Goal: Information Seeking & Learning: Learn about a topic

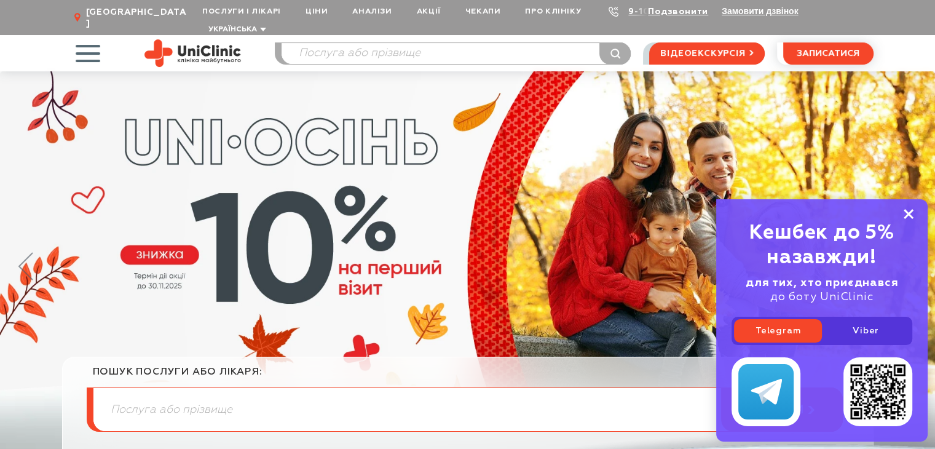
click at [913, 214] on icon at bounding box center [909, 214] width 10 height 10
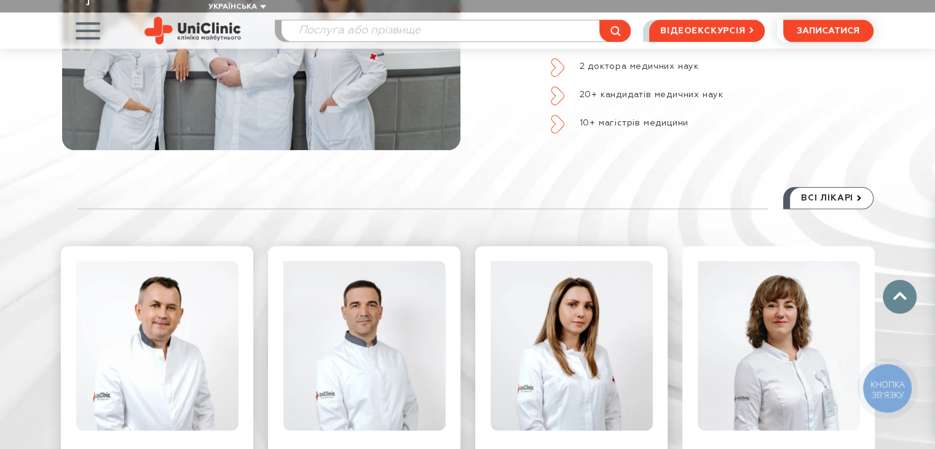
scroll to position [1045, 0]
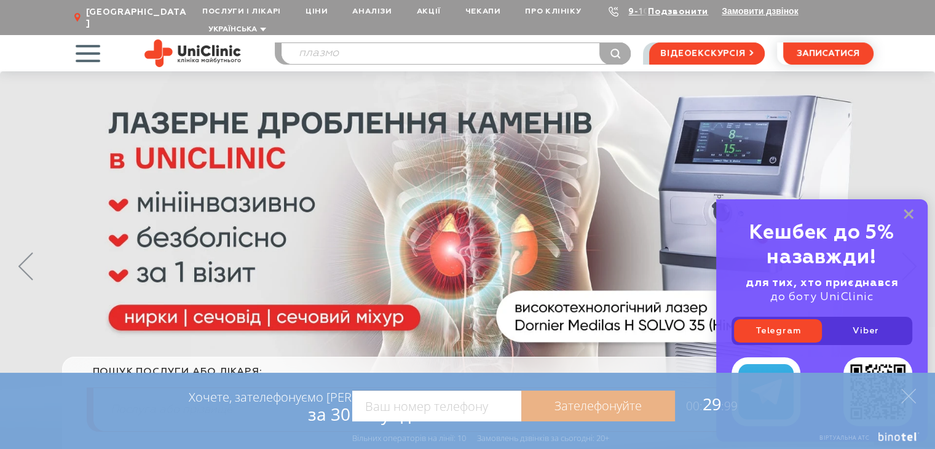
type input "плазмо"
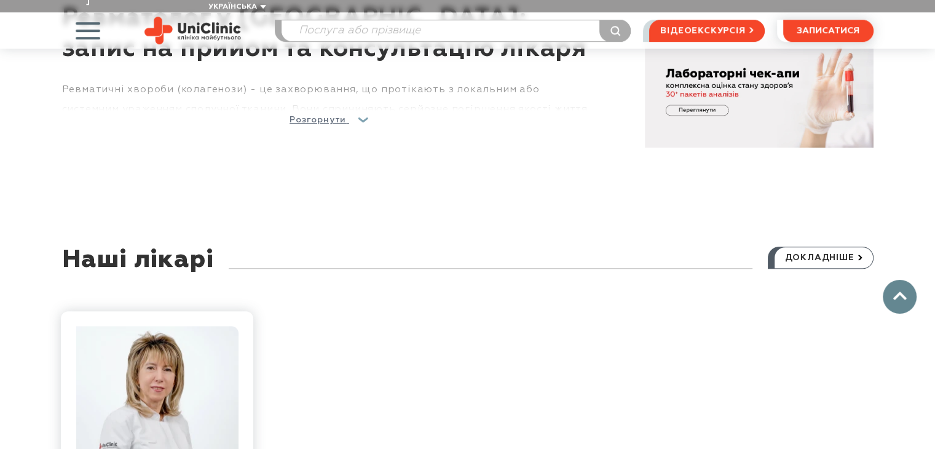
scroll to position [1045, 0]
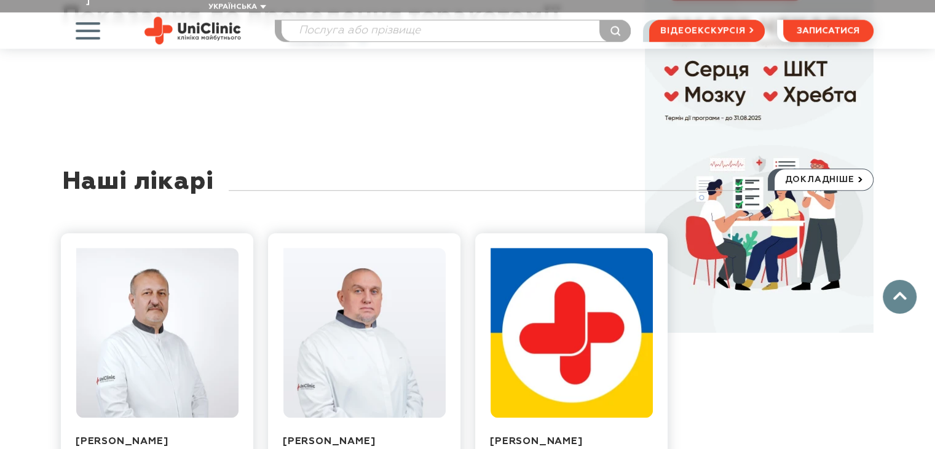
scroll to position [1045, 0]
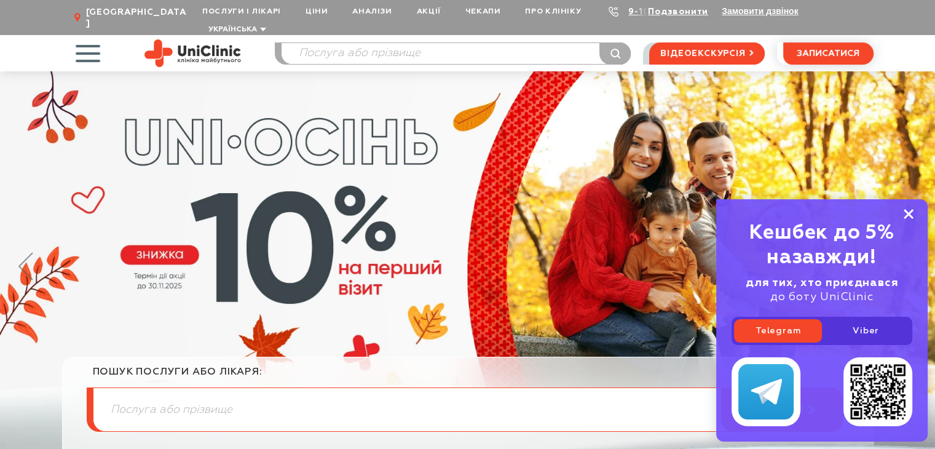
click at [911, 215] on rect at bounding box center [909, 214] width 10 height 10
